Goal: Information Seeking & Learning: Learn about a topic

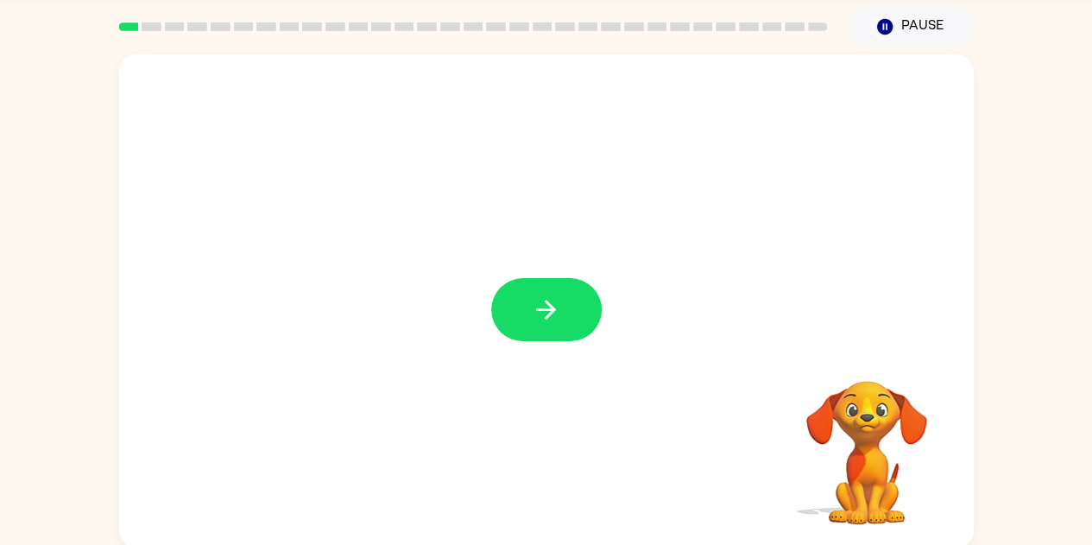
scroll to position [62, 0]
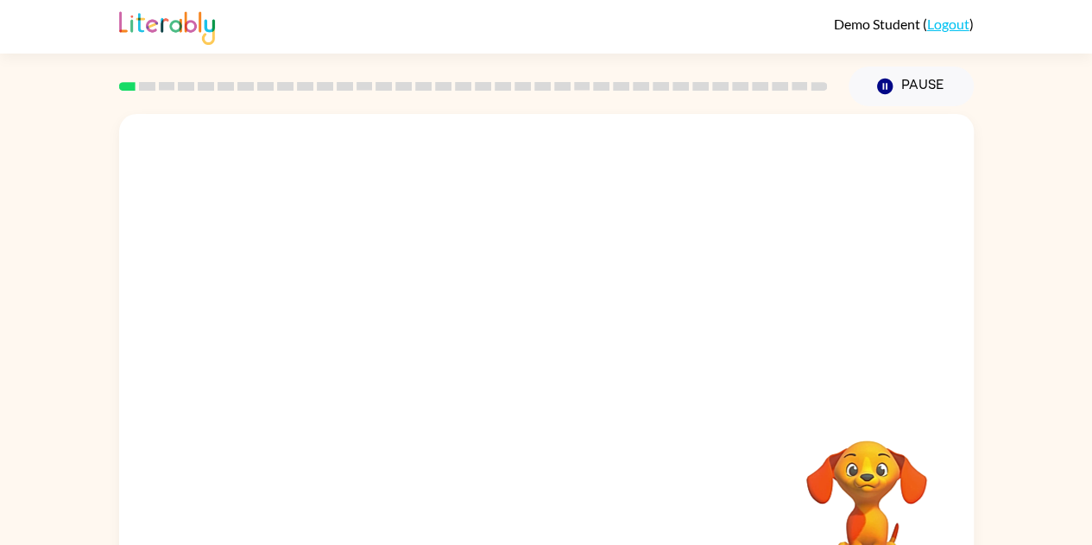
scroll to position [62, 0]
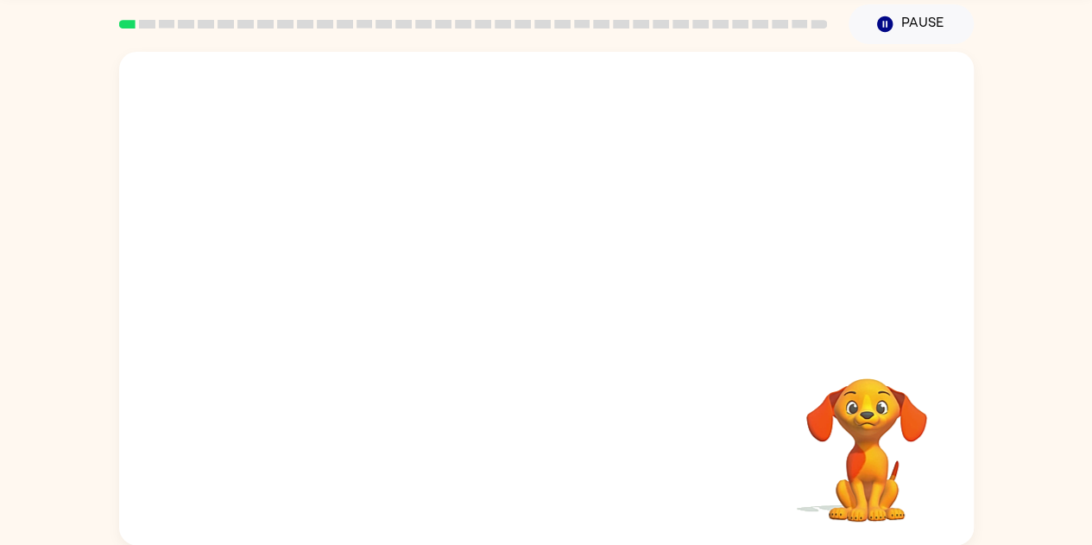
click at [458, 331] on div at bounding box center [546, 197] width 855 height 290
